Goal: Navigation & Orientation: Find specific page/section

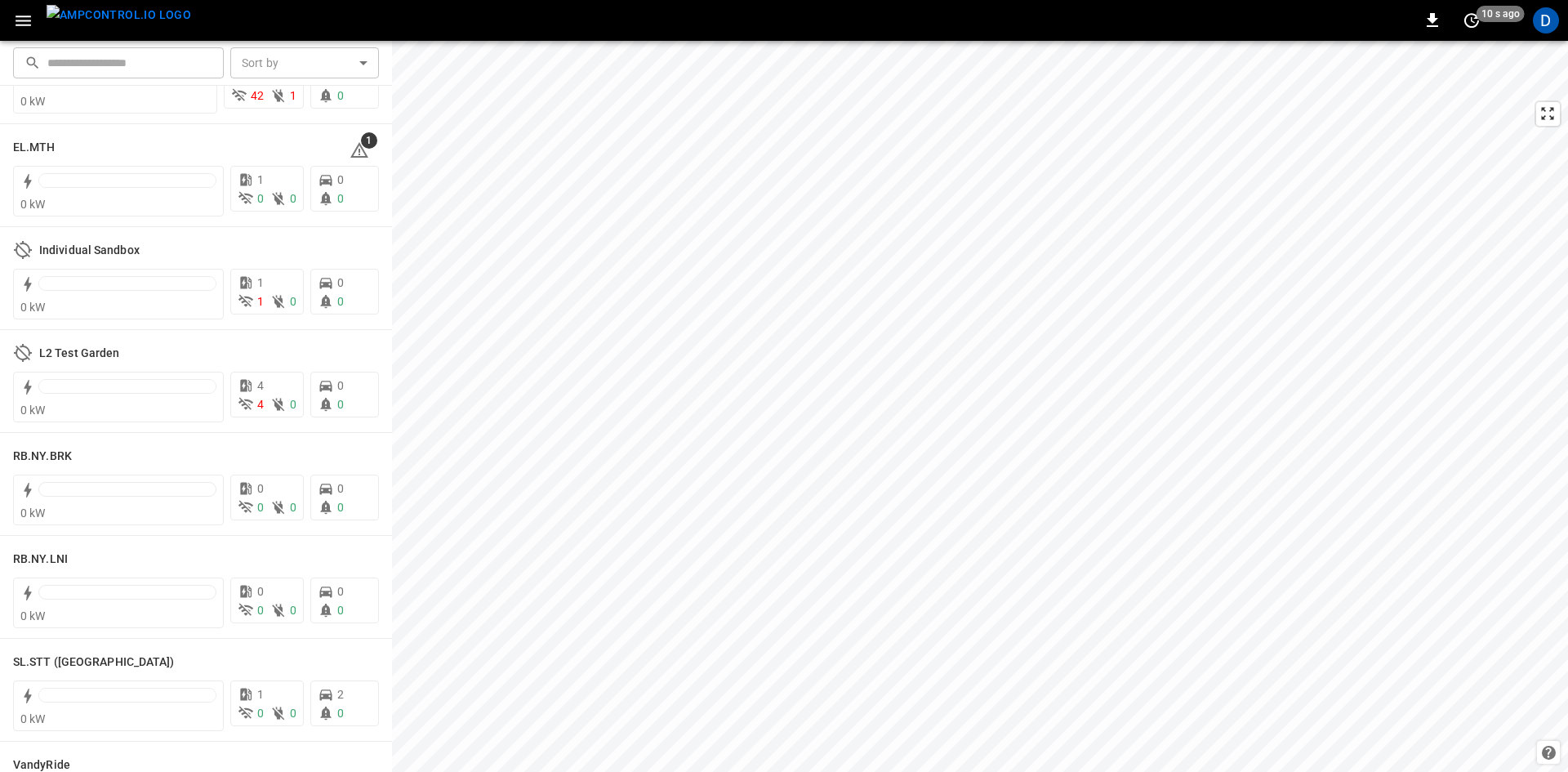
scroll to position [3478, 0]
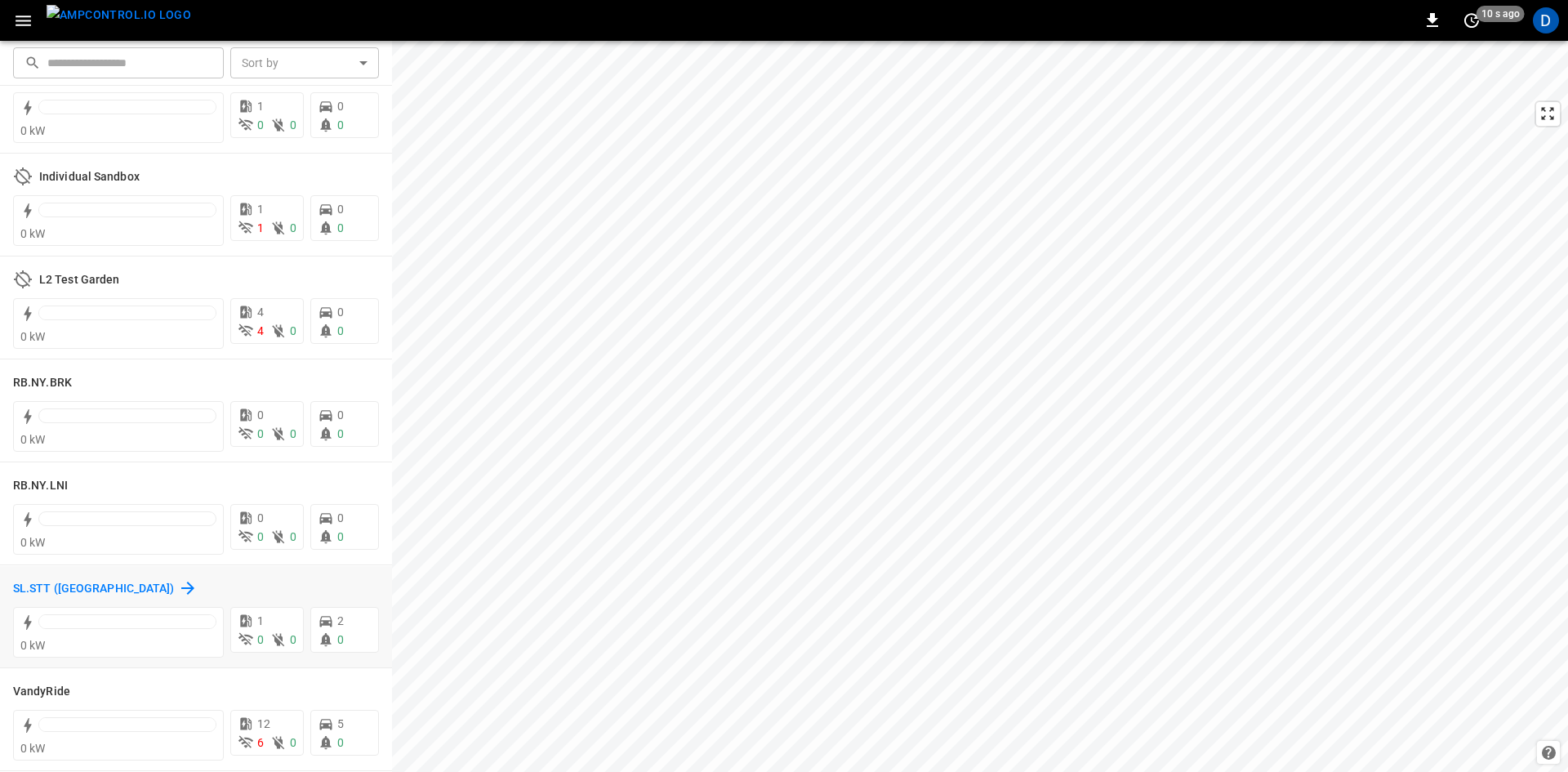
click at [93, 597] on h6 "SL.STT ([GEOGRAPHIC_DATA])" at bounding box center [93, 588] width 162 height 18
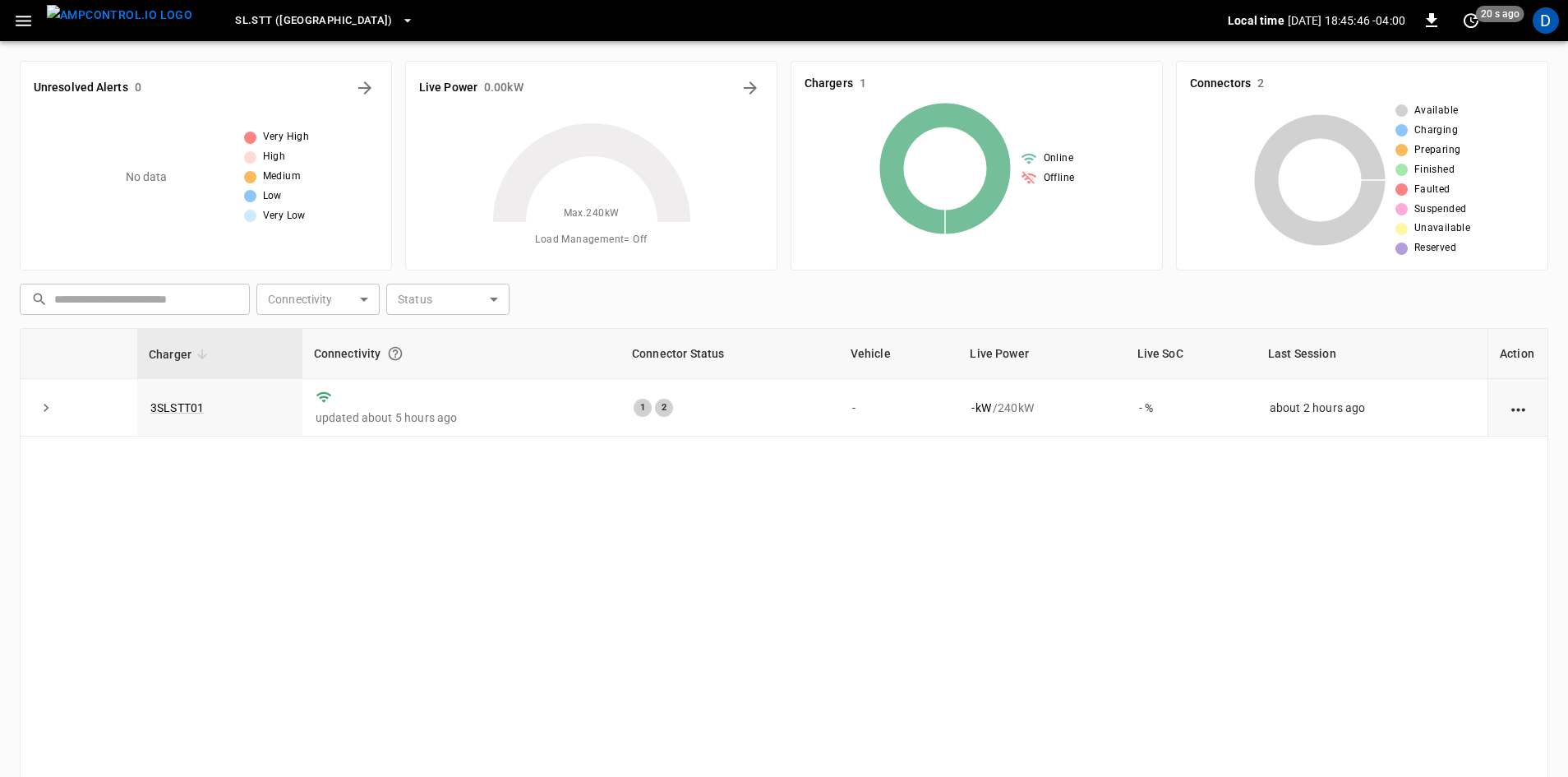
click at [27, 23] on icon "button" at bounding box center [23, 21] width 21 height 21
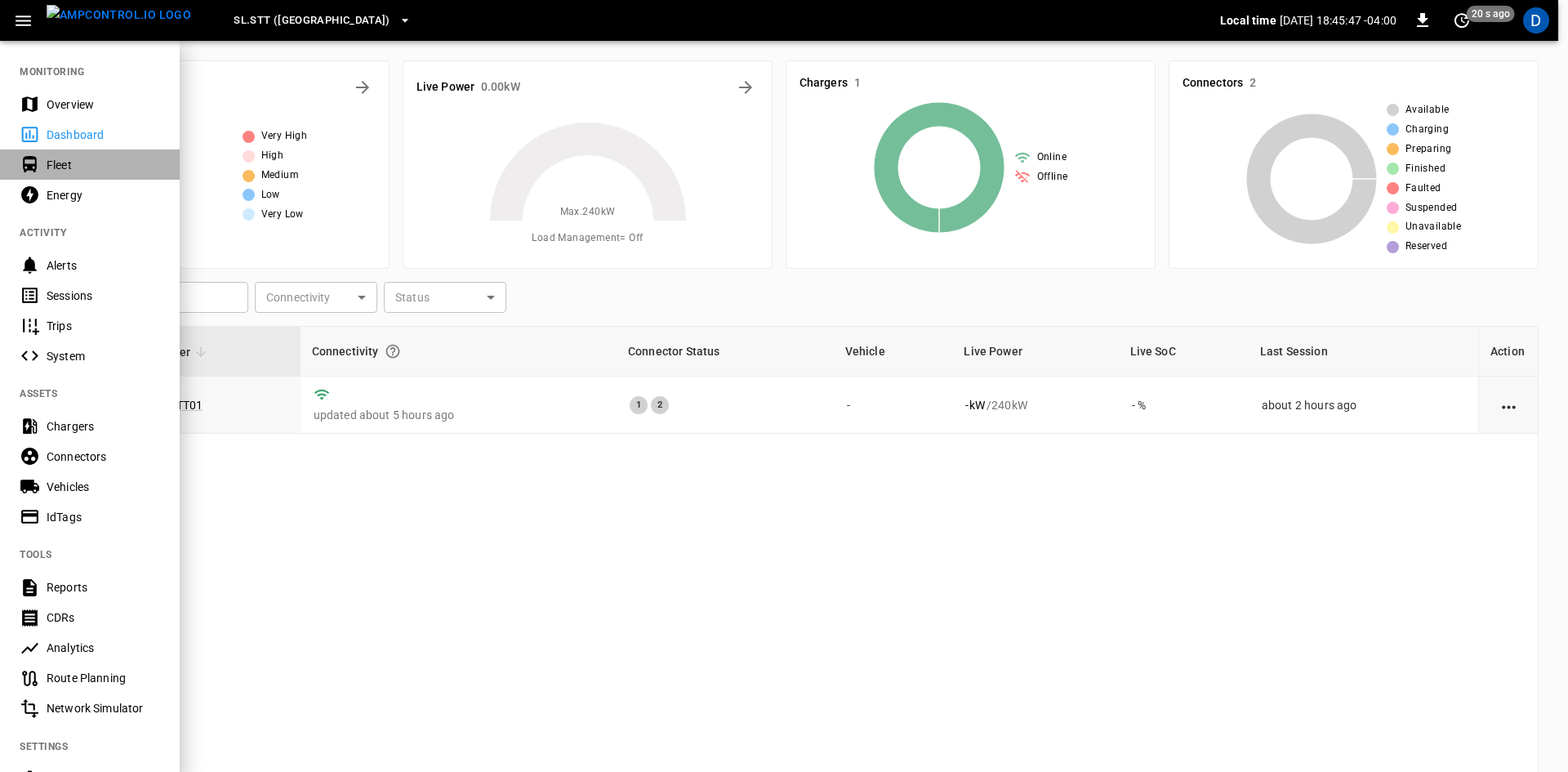
click at [84, 170] on div "Fleet" at bounding box center [103, 165] width 114 height 17
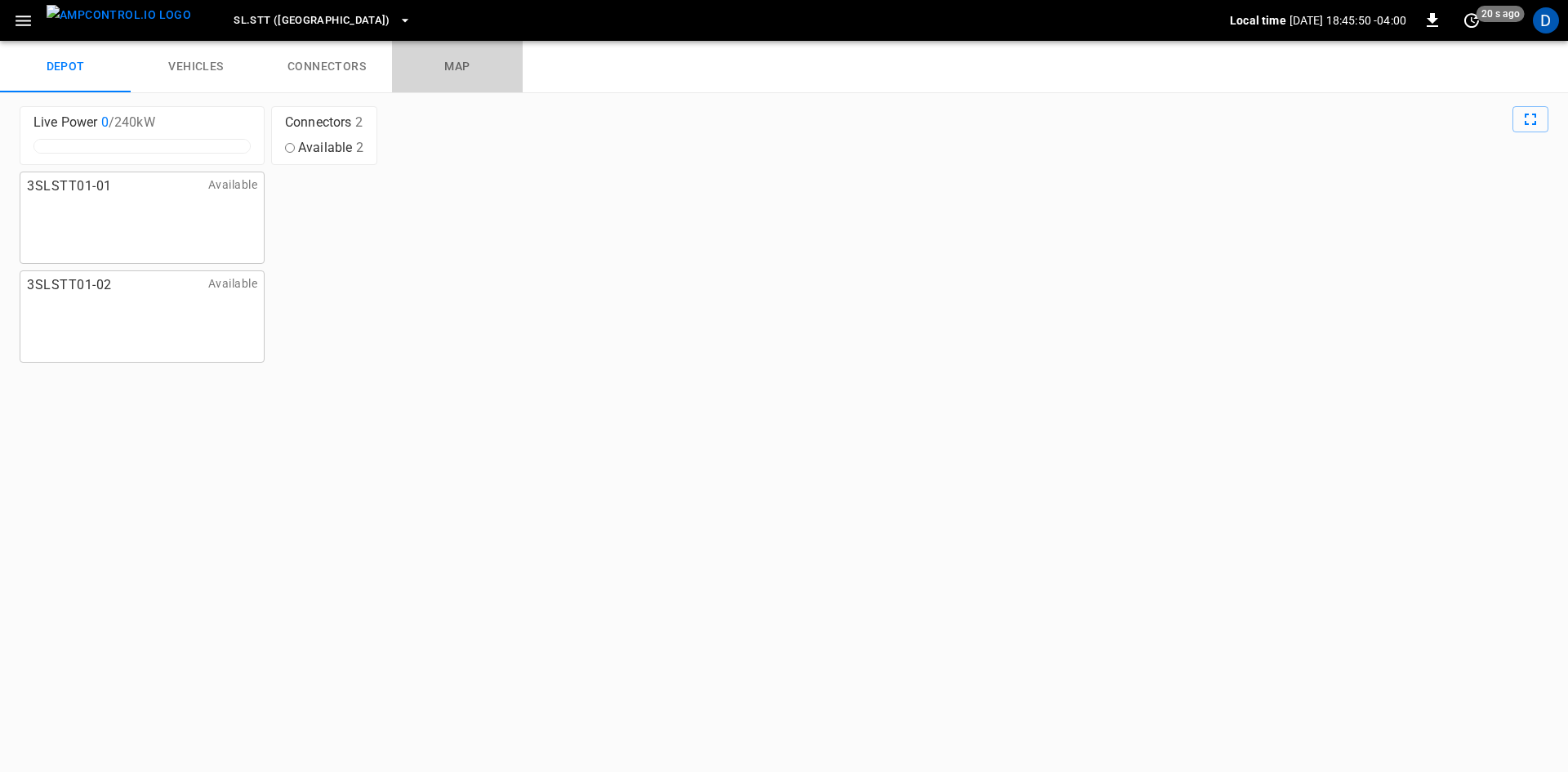
click at [462, 62] on link "map" at bounding box center [458, 67] width 131 height 53
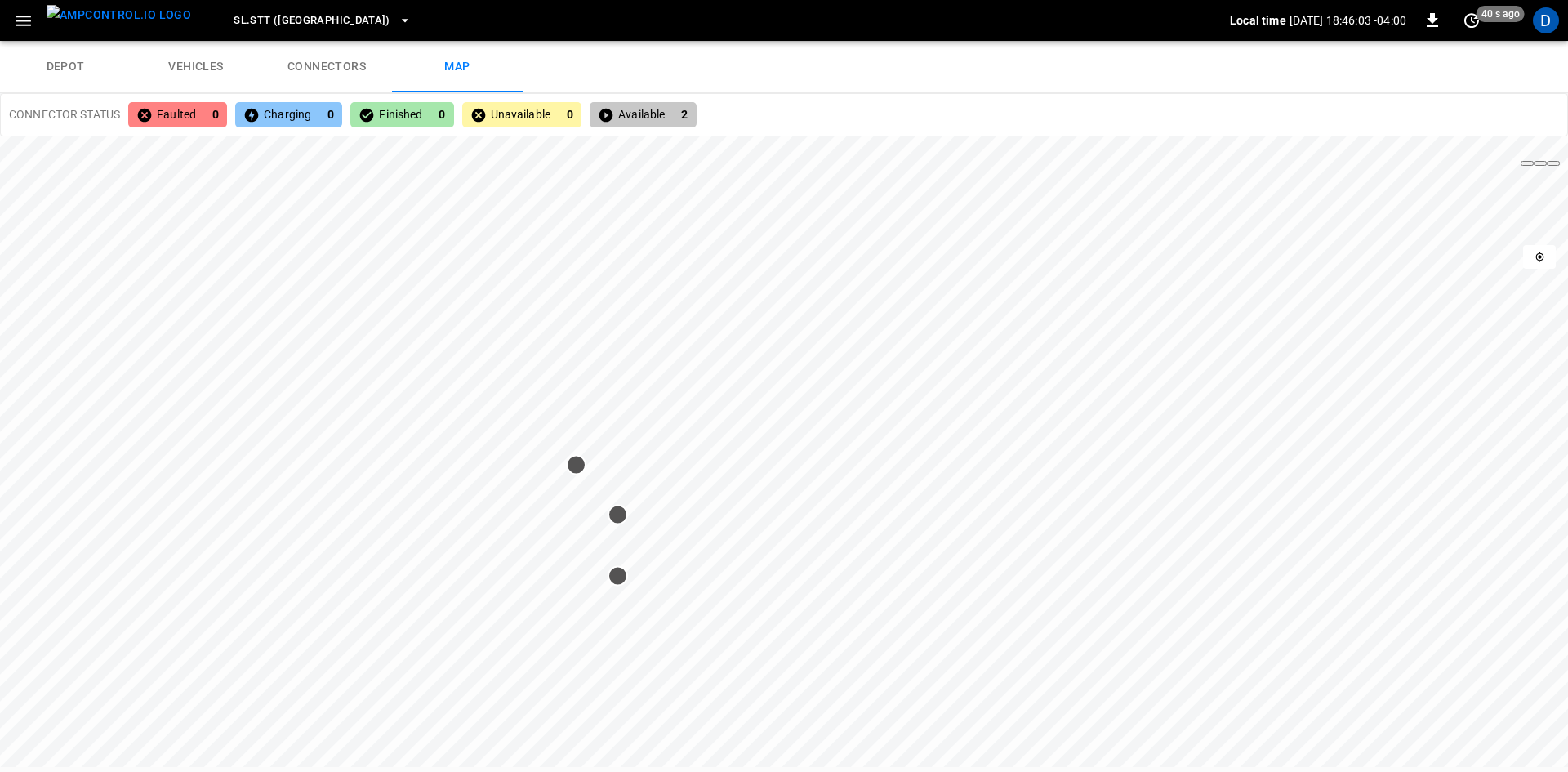
click at [23, 15] on icon "button" at bounding box center [22, 20] width 20 height 20
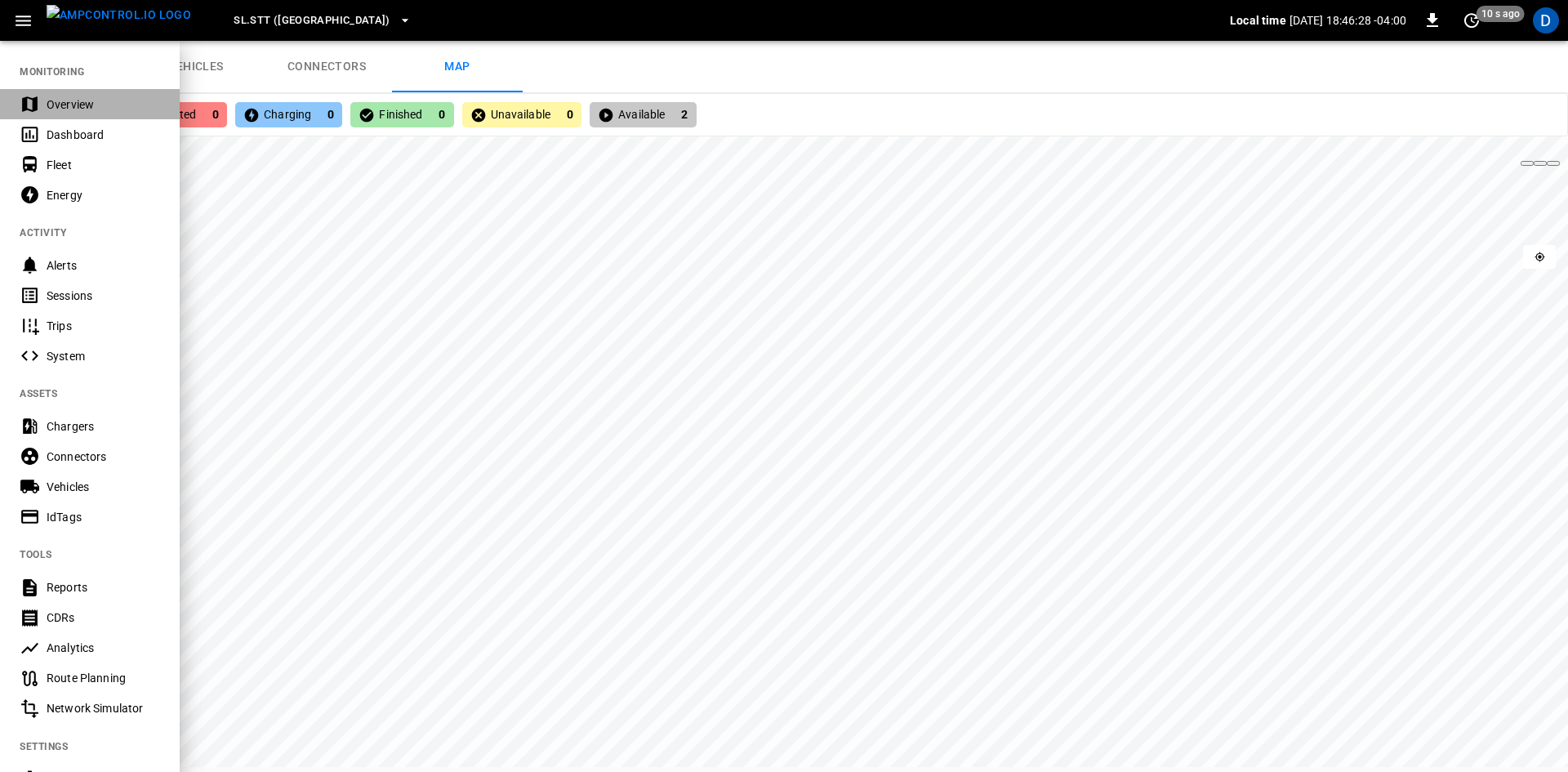
click at [83, 99] on div "Overview" at bounding box center [103, 104] width 114 height 17
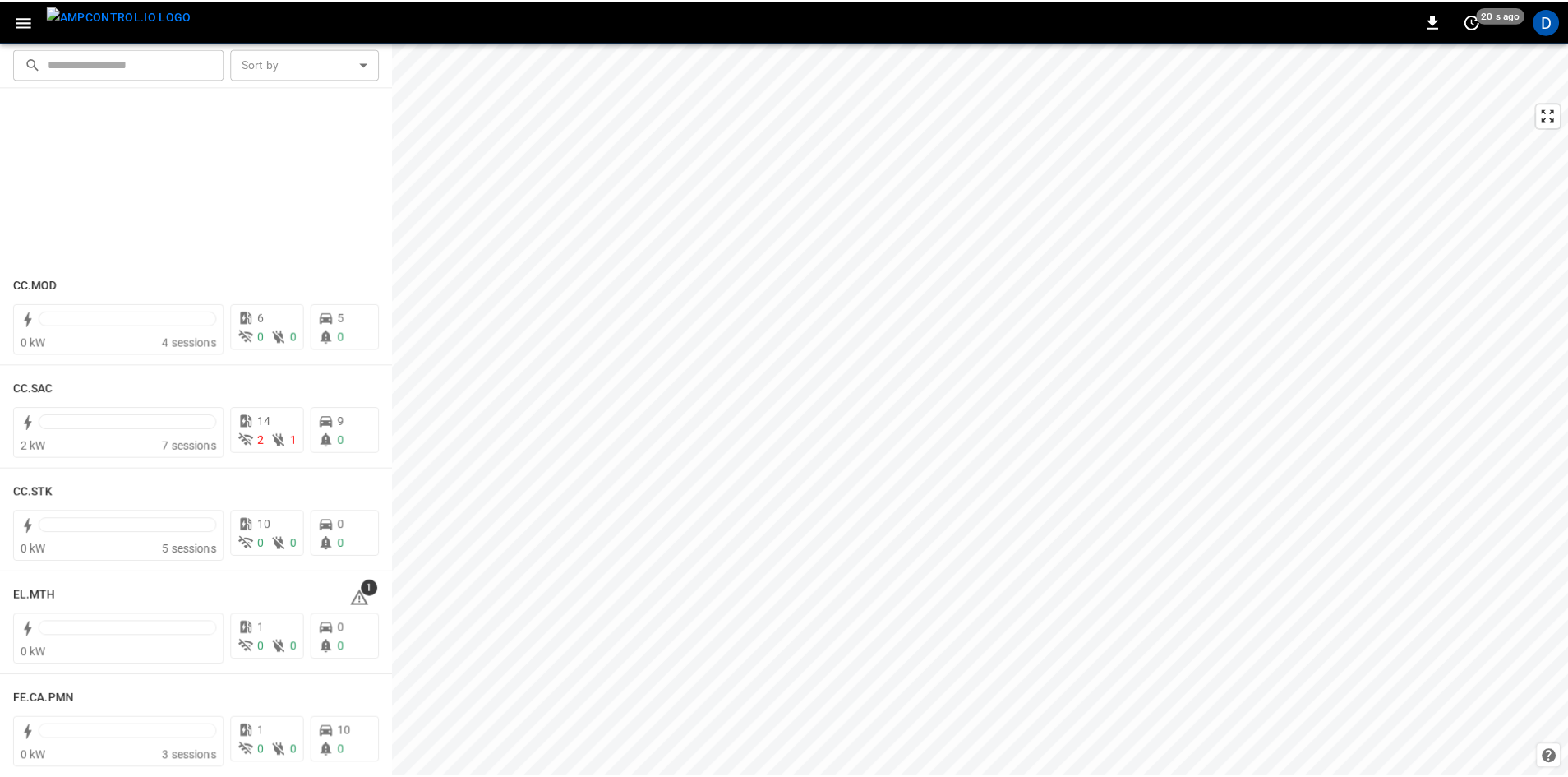
scroll to position [1282, 0]
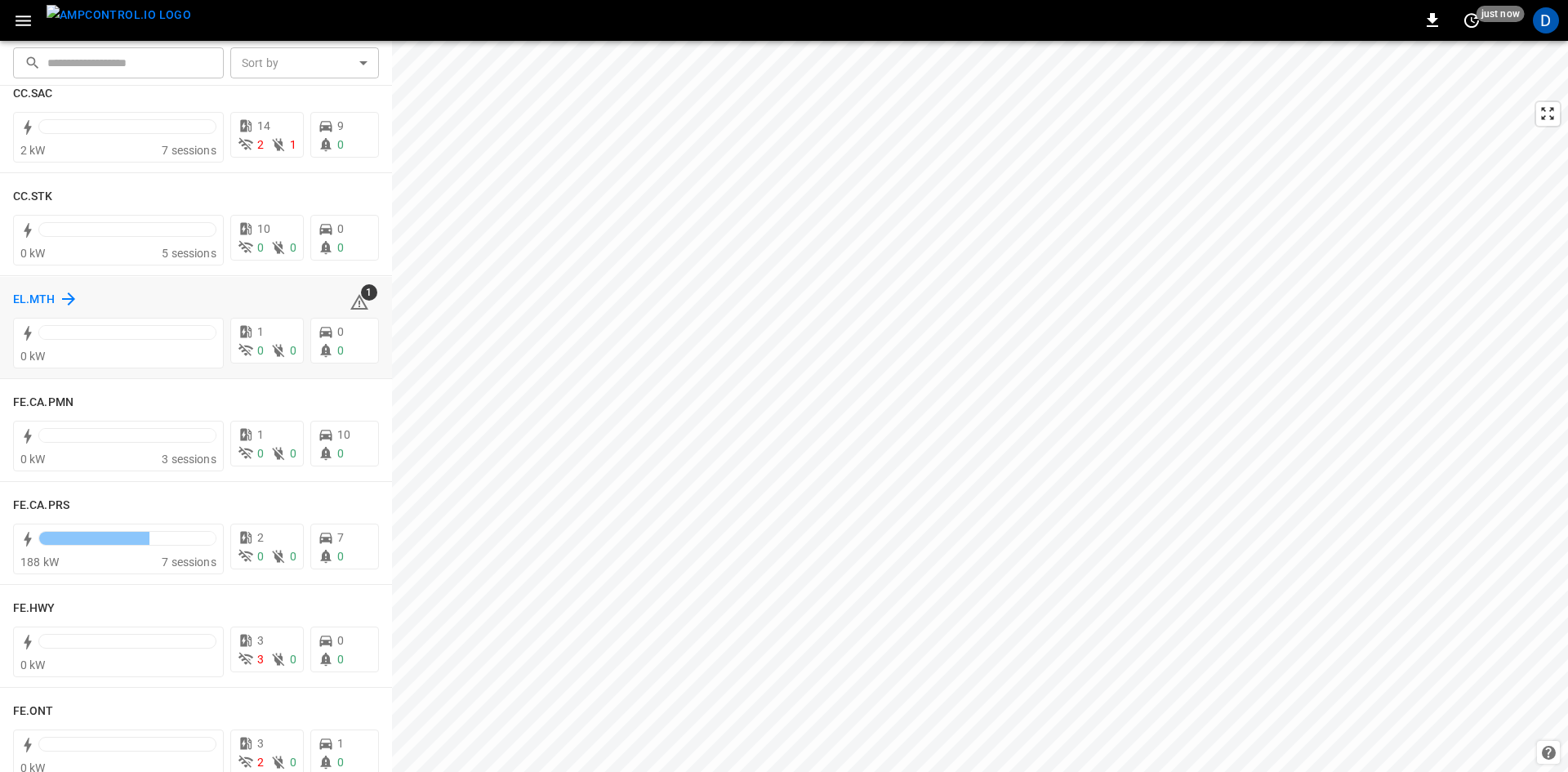
click at [28, 292] on h6 "EL.MTH" at bounding box center [34, 300] width 43 height 18
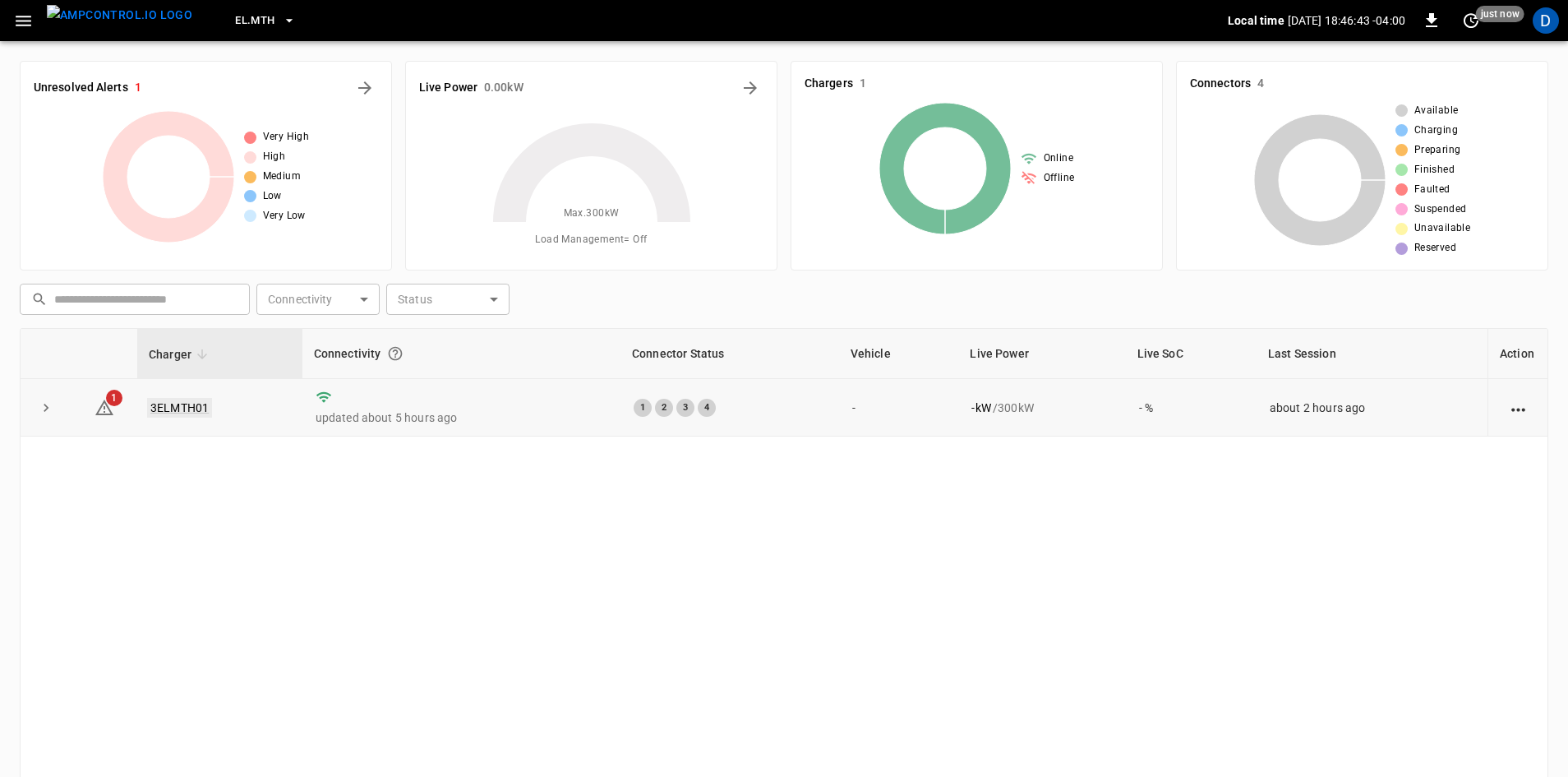
click at [176, 411] on link "3ELMTH01" at bounding box center [179, 408] width 65 height 20
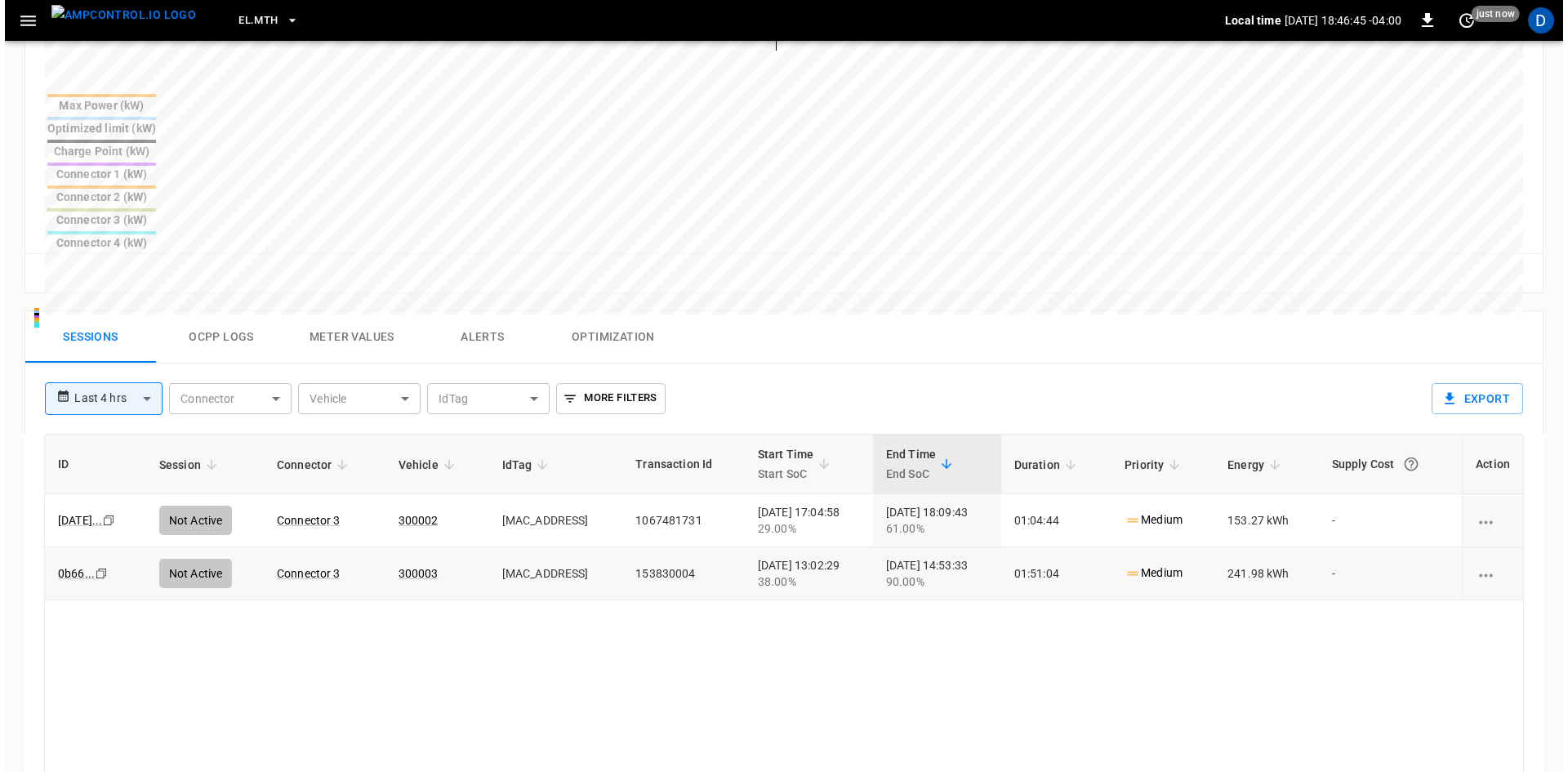
scroll to position [532, 0]
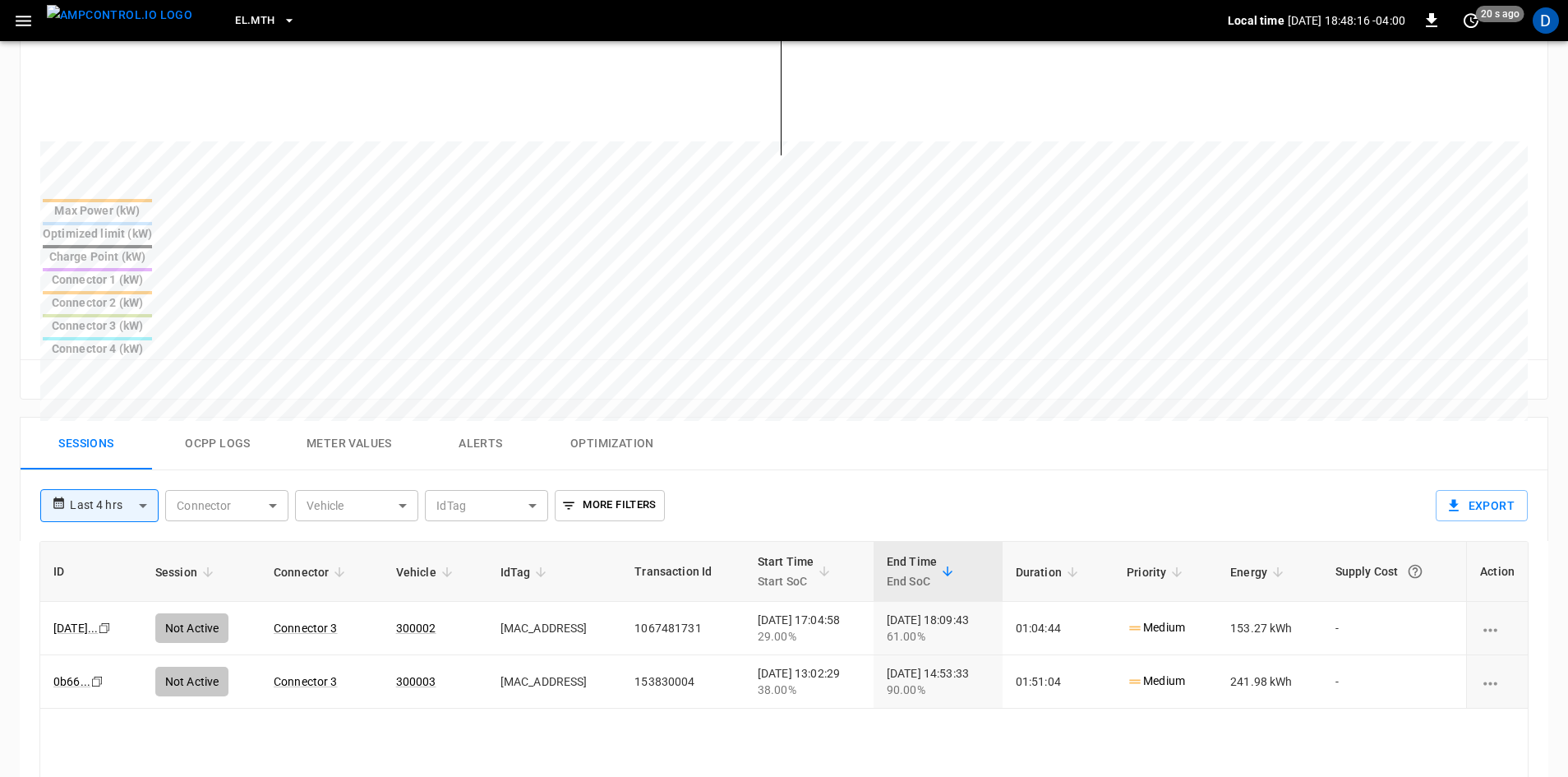
drag, startPoint x: 300, startPoint y: 661, endPoint x: 299, endPoint y: 566, distance: 95.0
click at [20, 19] on icon "button" at bounding box center [23, 21] width 21 height 21
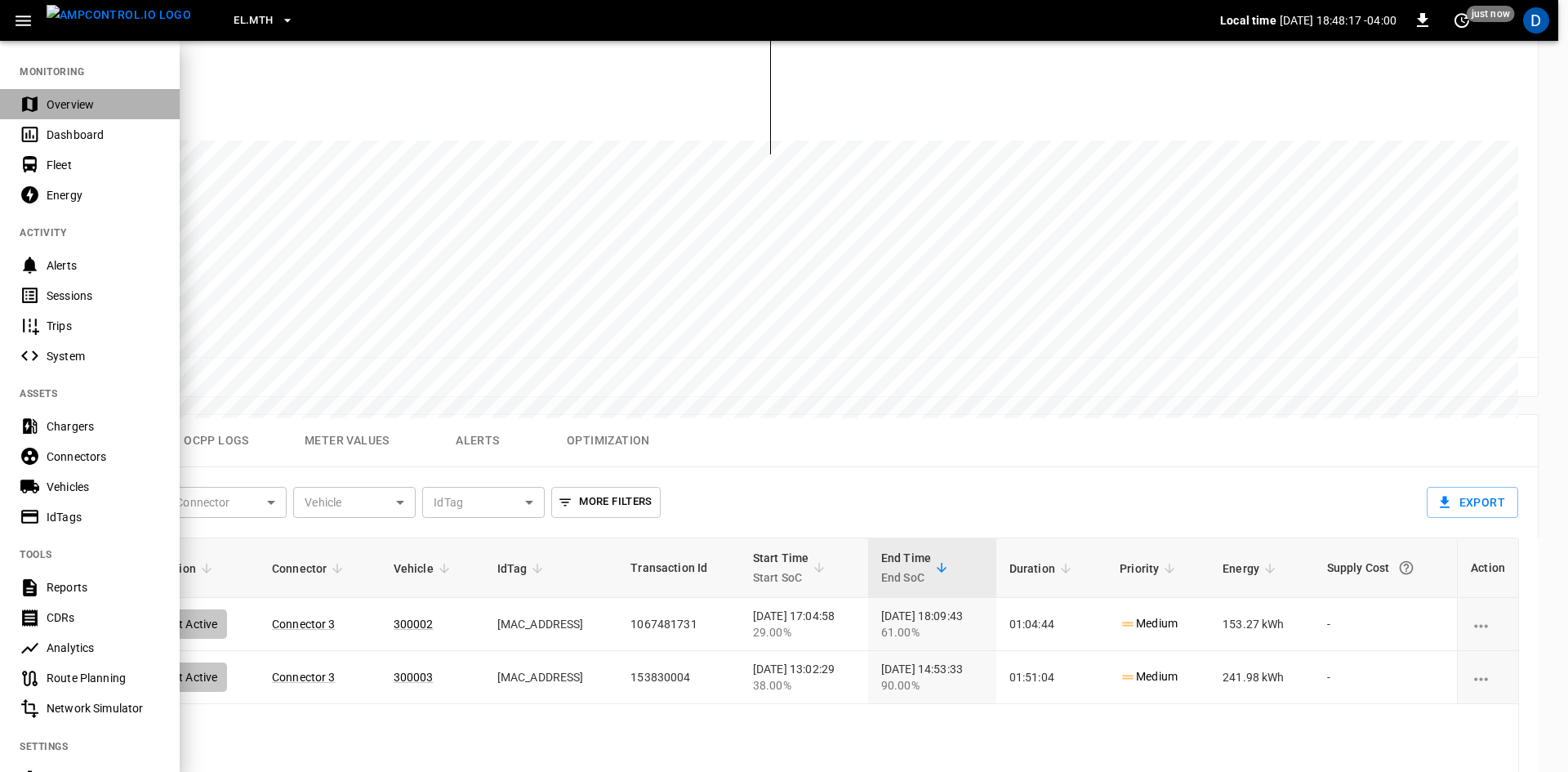
click at [79, 107] on div "Overview" at bounding box center [103, 104] width 114 height 17
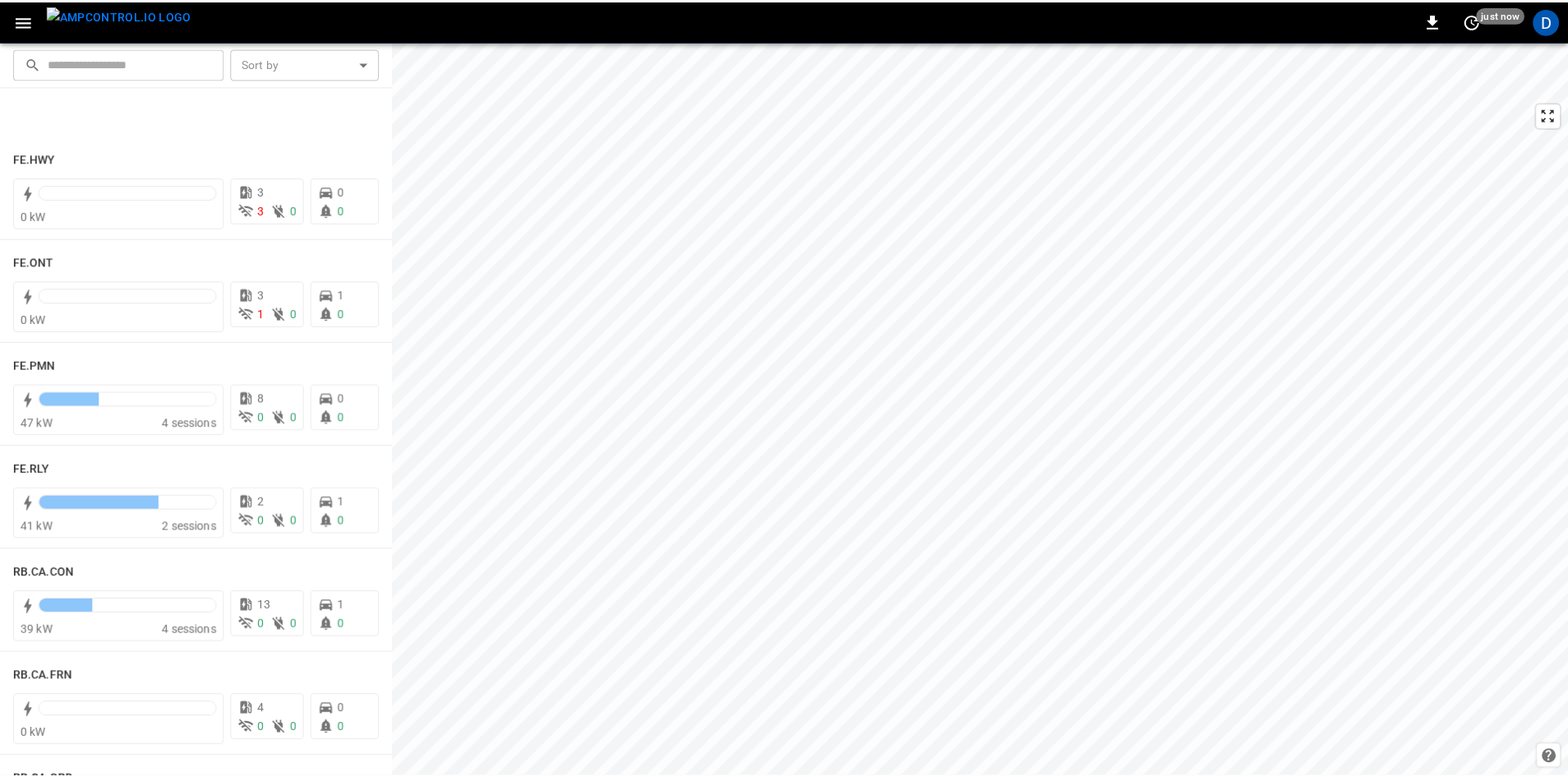
scroll to position [1890, 0]
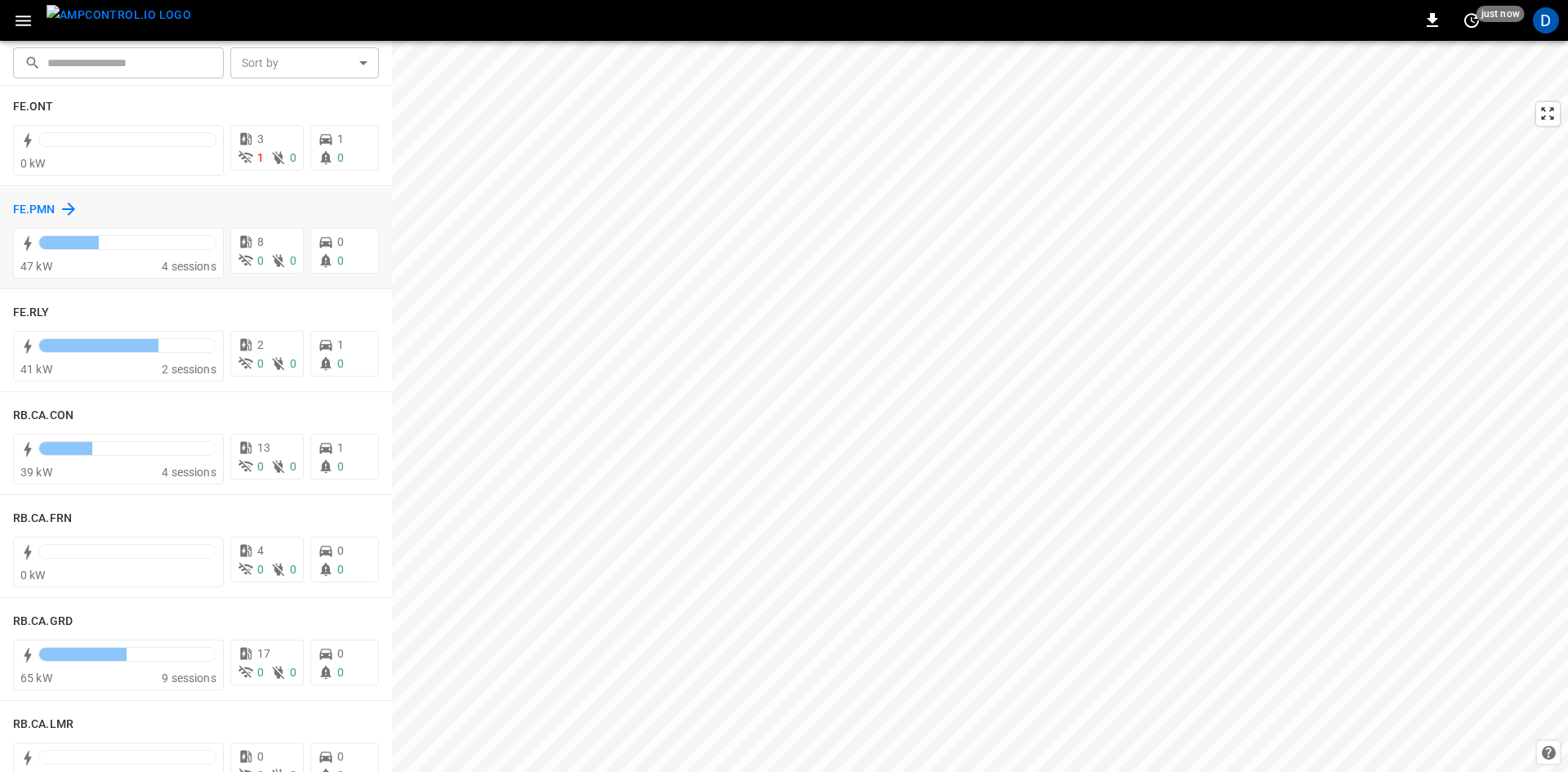
click at [31, 201] on div "FE.PMN" at bounding box center [45, 209] width 65 height 19
